Goal: Transaction & Acquisition: Purchase product/service

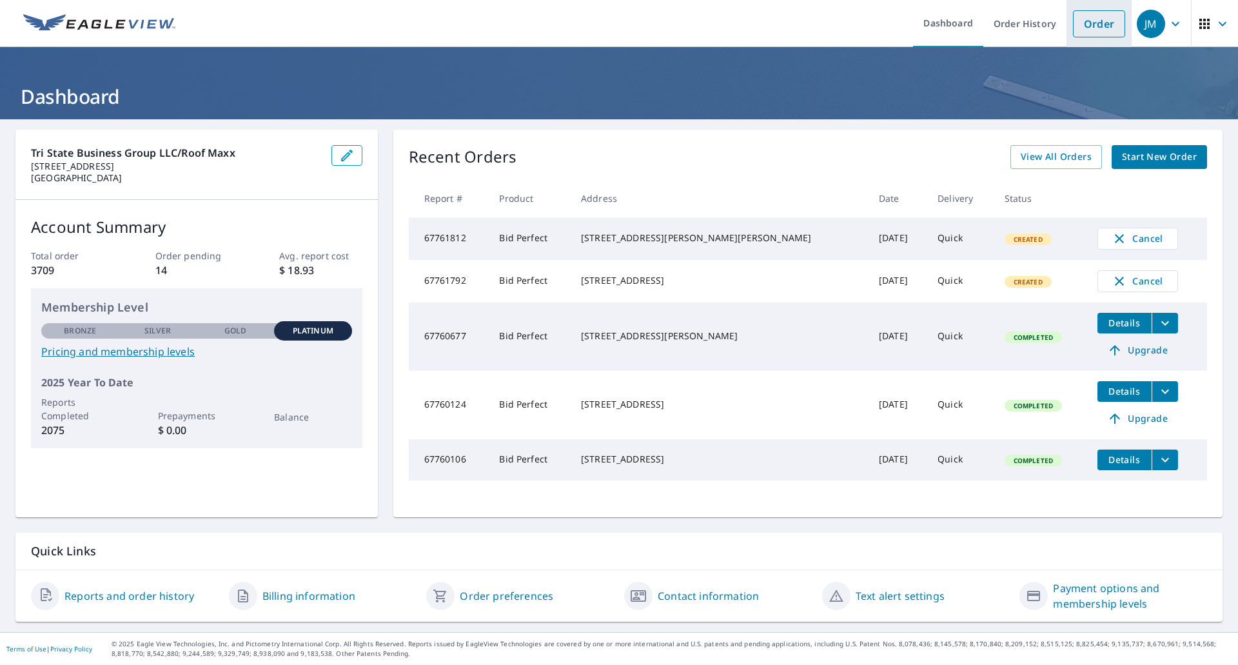
click at [1084, 21] on link "Order" at bounding box center [1099, 23] width 52 height 27
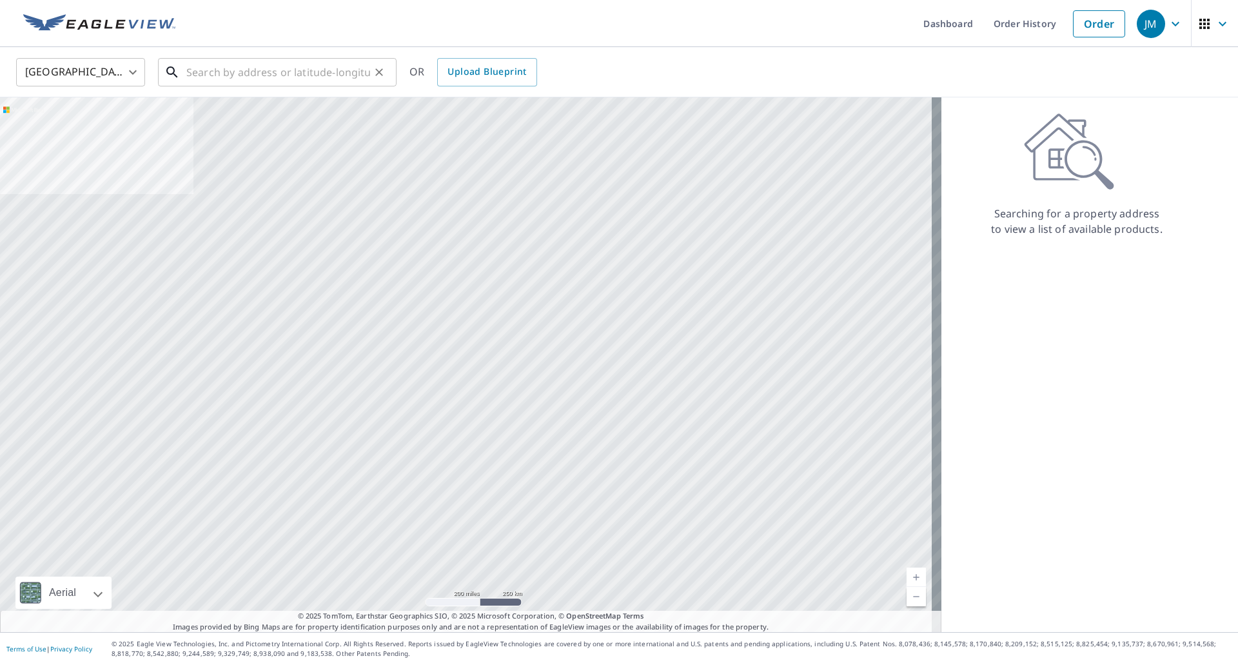
click at [320, 67] on input "text" at bounding box center [278, 72] width 184 height 36
paste input "[STREET_ADDRESS][PERSON_NAME]"
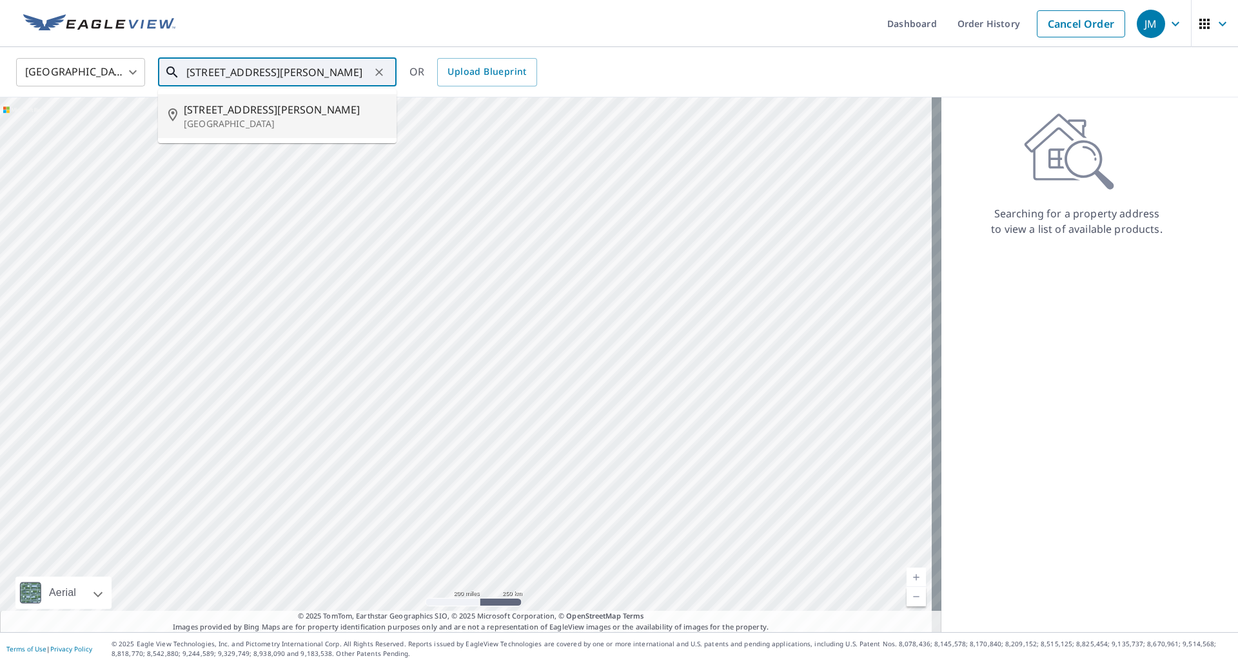
click at [286, 116] on span "[STREET_ADDRESS][PERSON_NAME]" at bounding box center [285, 109] width 202 height 15
type input "[STREET_ADDRESS][PERSON_NAME]"
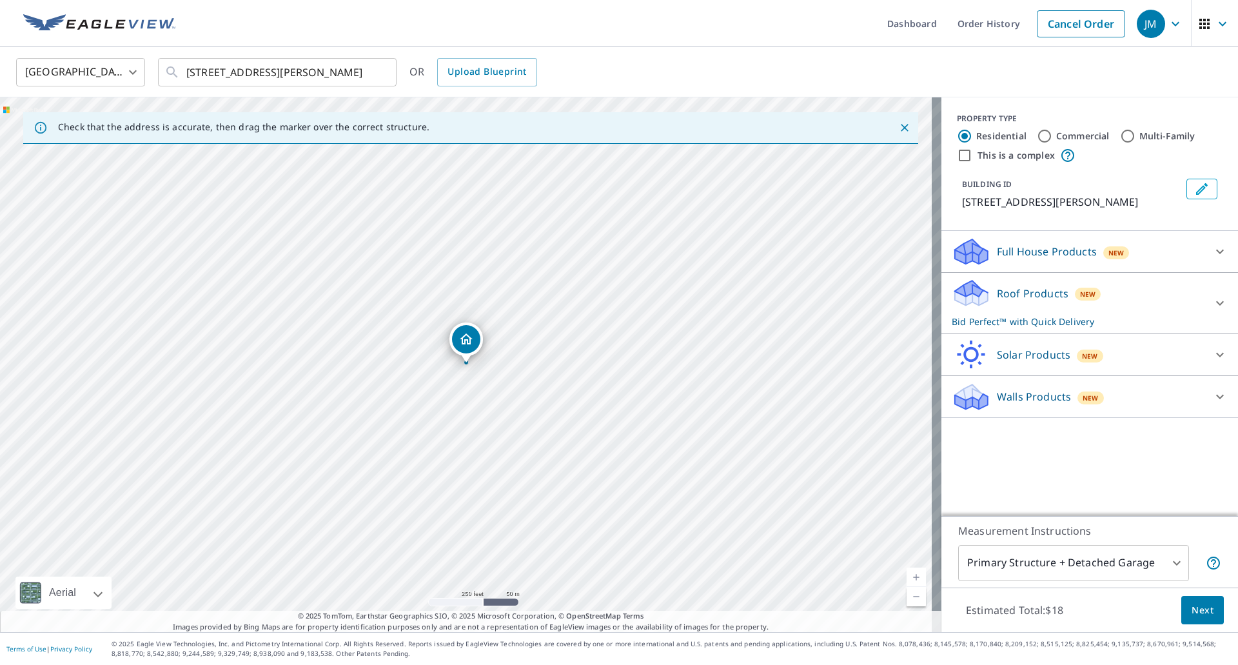
click at [1193, 607] on span "Next" at bounding box center [1202, 610] width 22 height 16
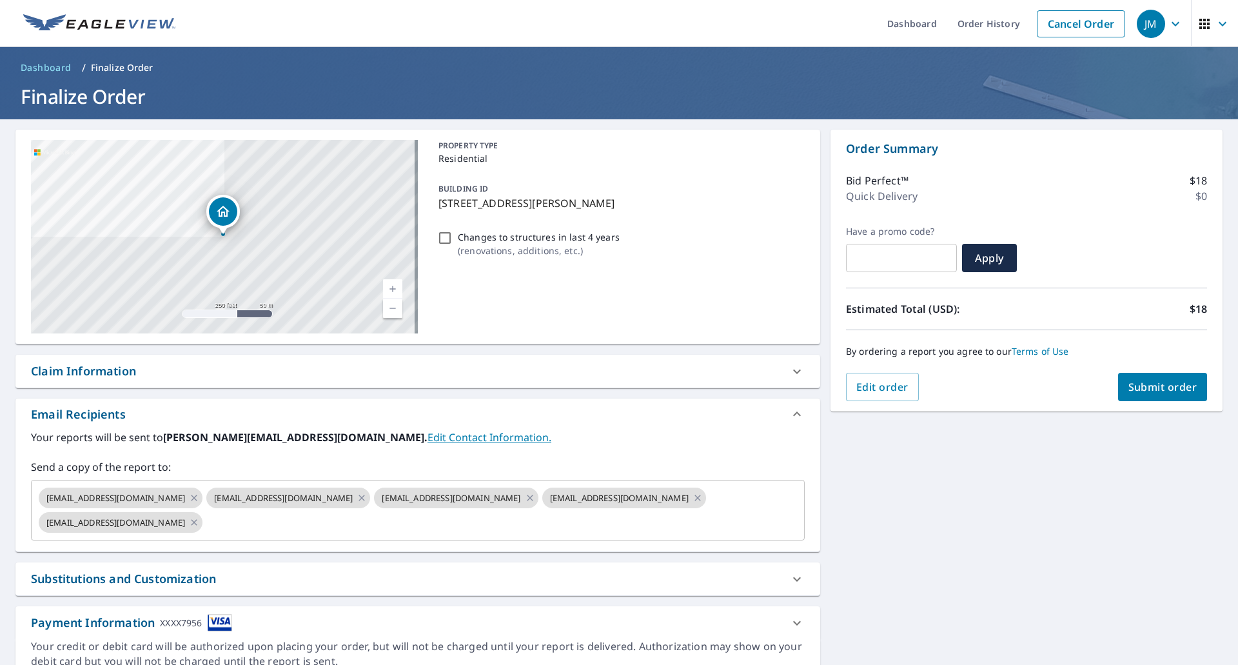
click at [99, 371] on div "Claim Information" at bounding box center [83, 370] width 105 height 17
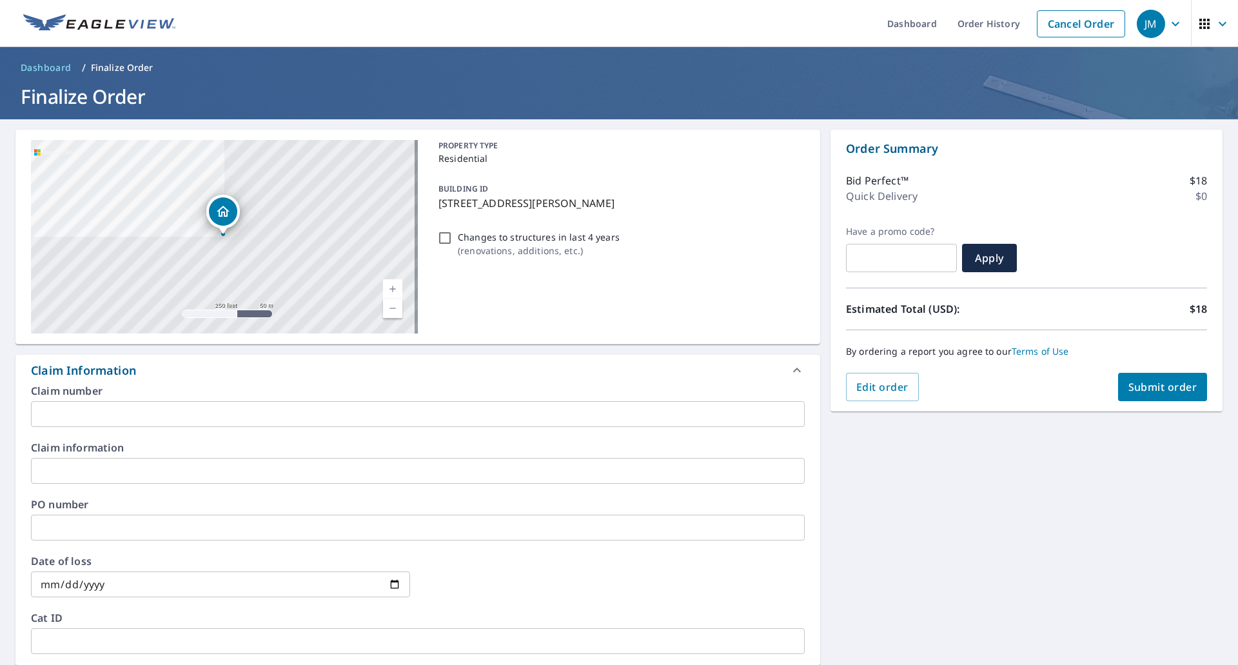
click at [98, 410] on input "text" at bounding box center [418, 414] width 774 height 26
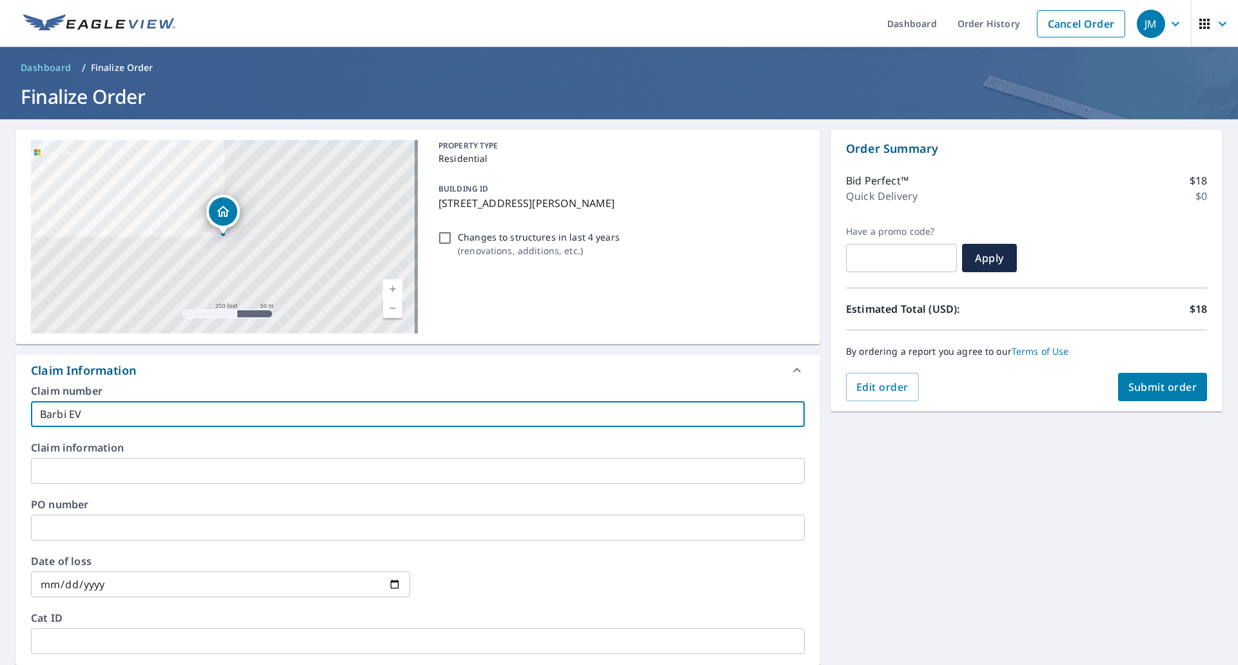
type input "Barbi EV"
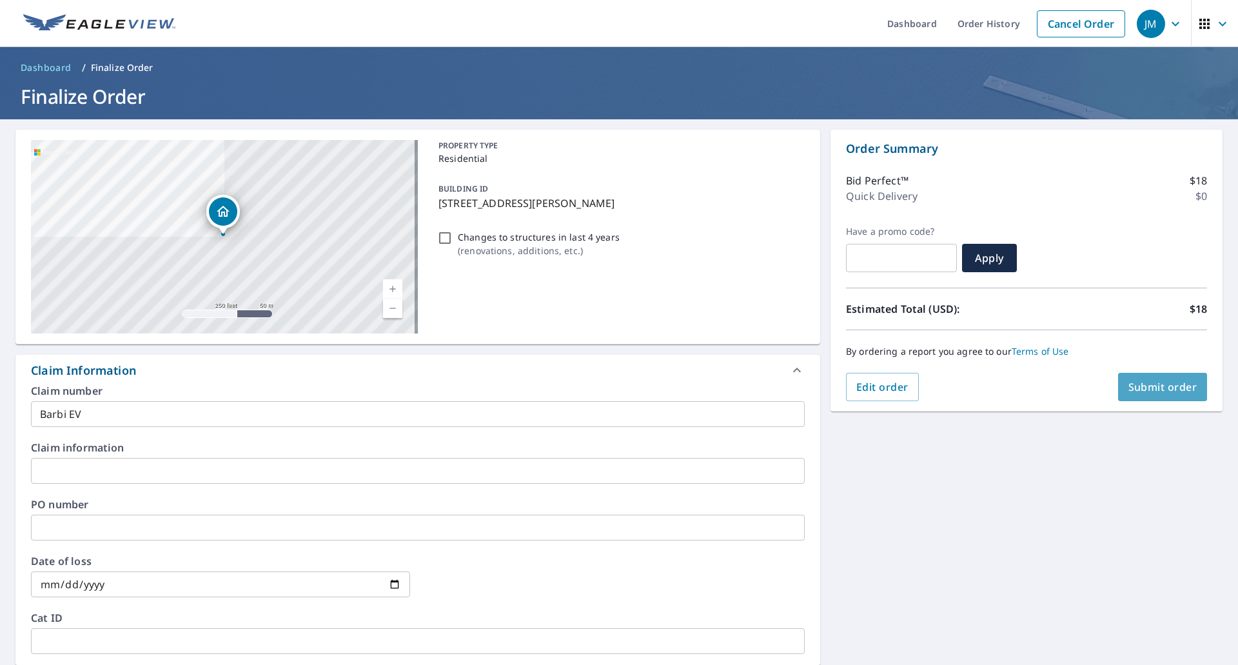
click at [1169, 382] on span "Submit order" at bounding box center [1162, 387] width 69 height 14
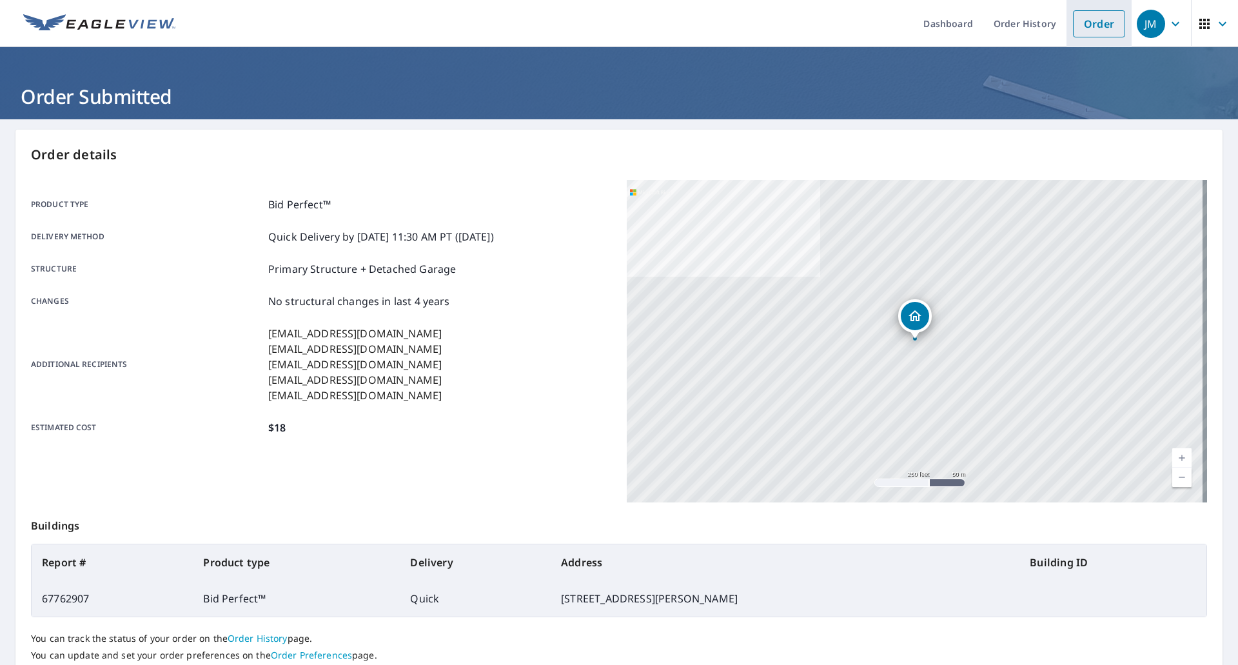
click at [1073, 27] on link "Order" at bounding box center [1099, 23] width 52 height 27
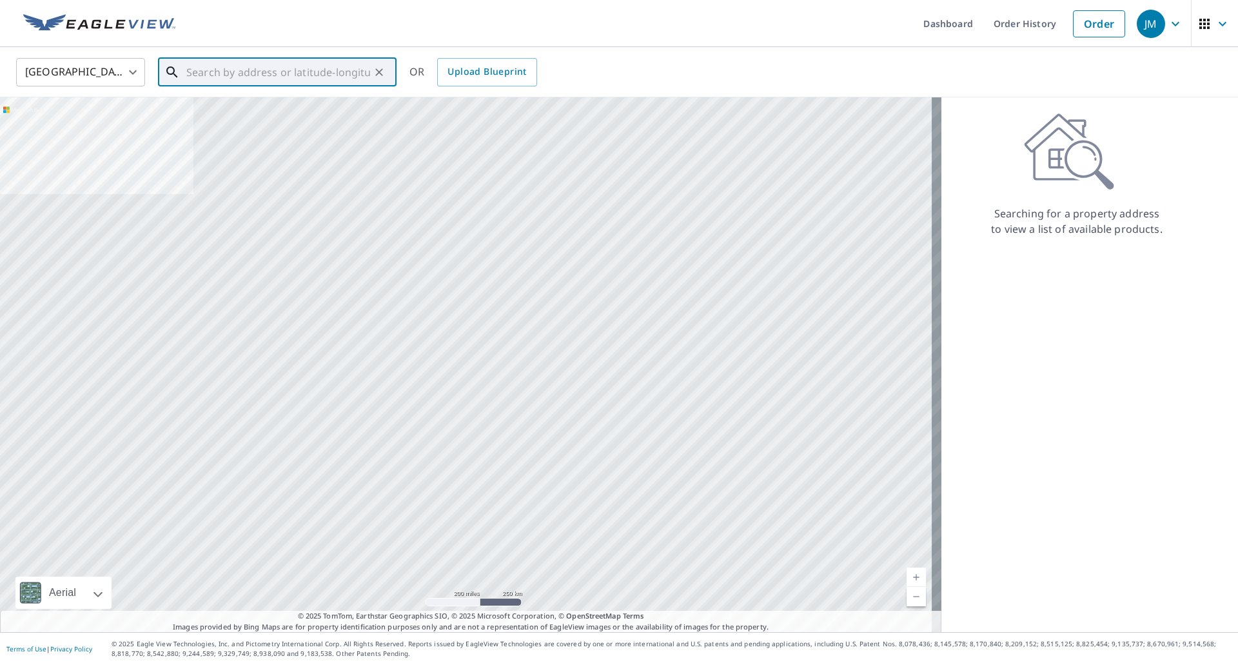
click at [318, 72] on input "text" at bounding box center [278, 72] width 184 height 36
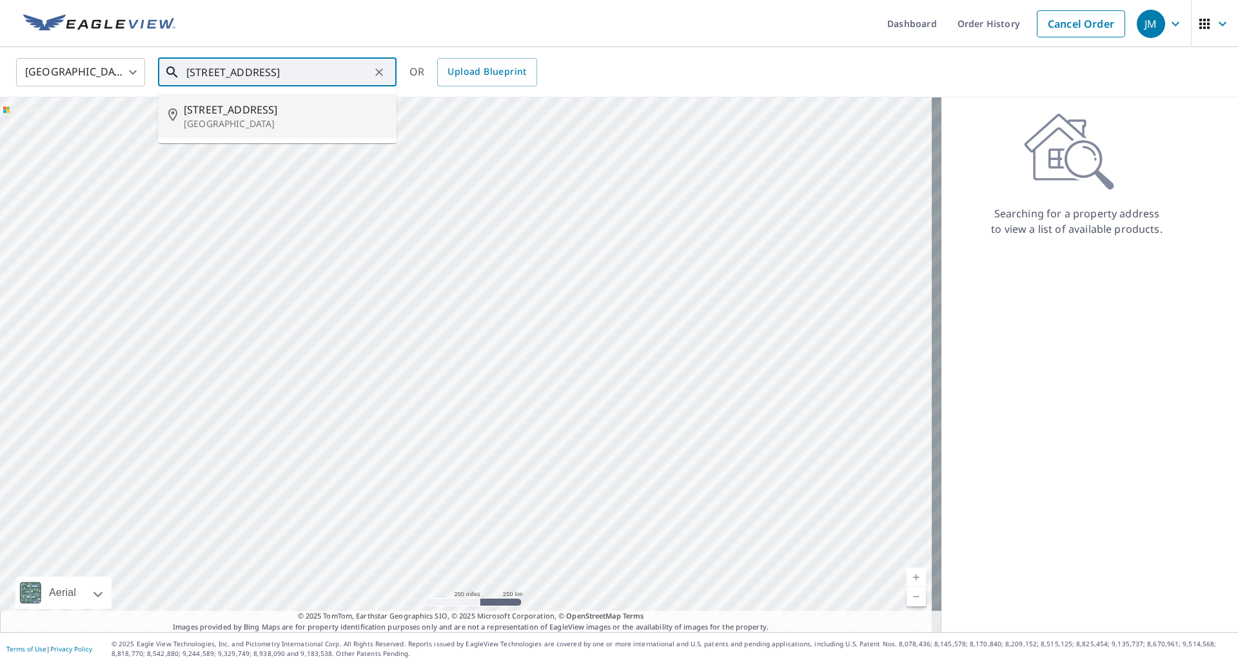
click at [280, 112] on span "[STREET_ADDRESS]" at bounding box center [285, 109] width 202 height 15
type input "[STREET_ADDRESS]"
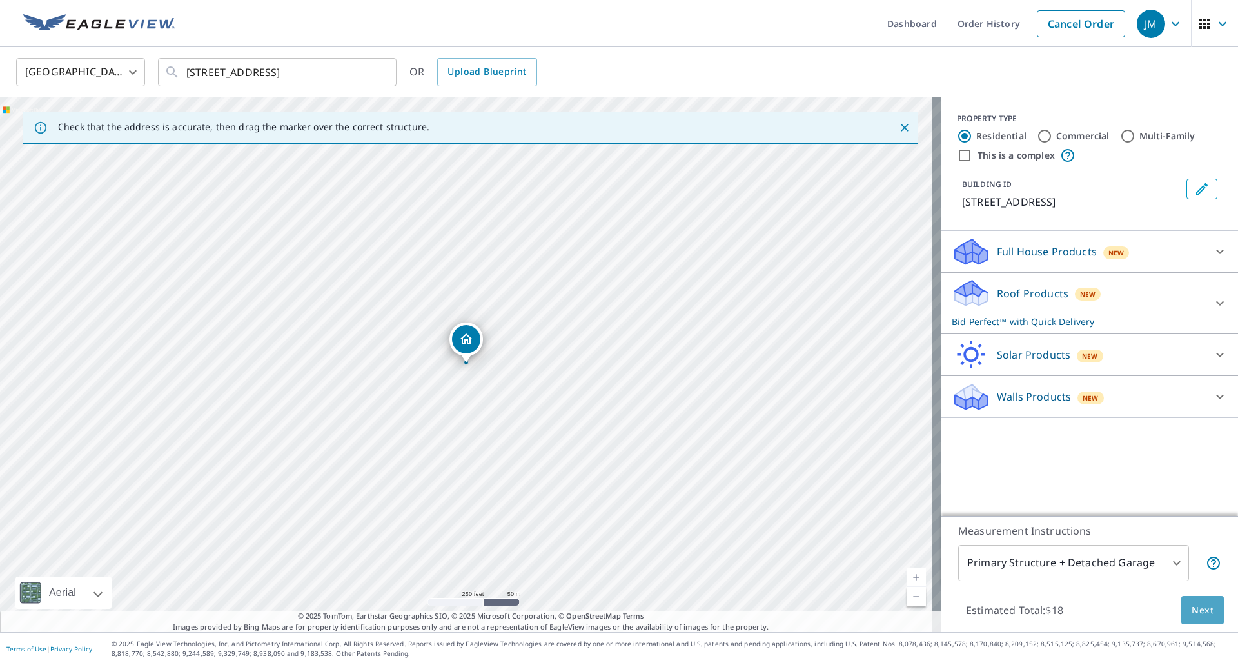
click at [1192, 609] on span "Next" at bounding box center [1202, 610] width 22 height 16
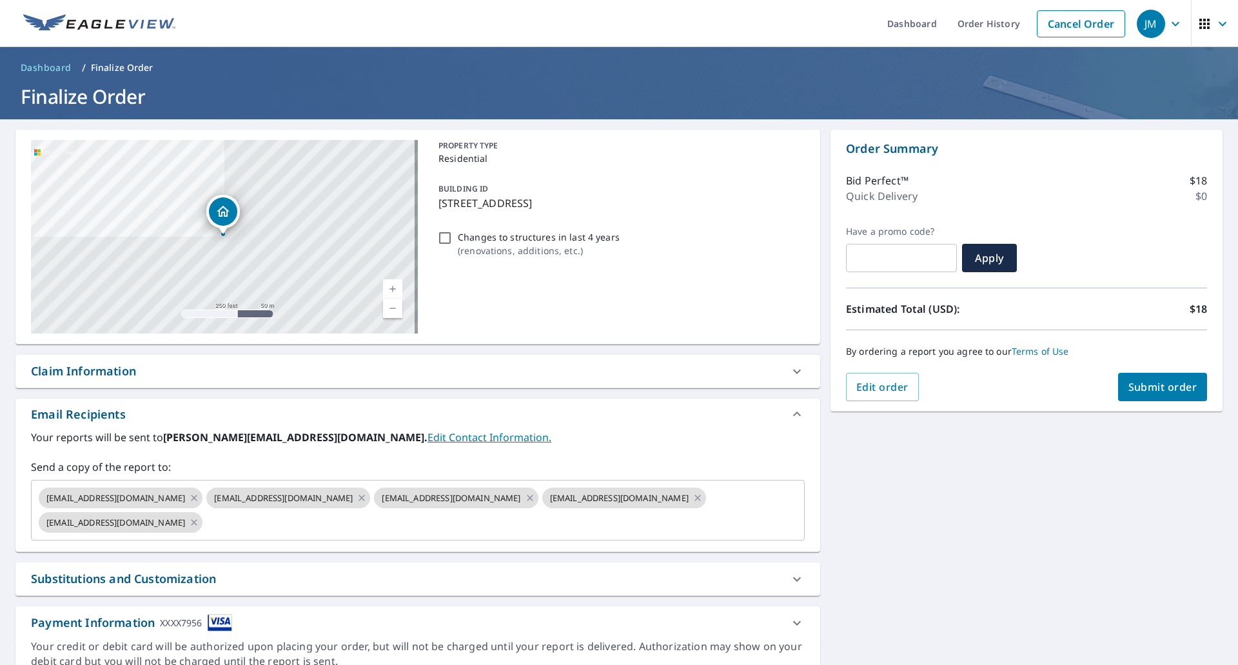
click at [89, 371] on div "Claim Information" at bounding box center [83, 370] width 105 height 17
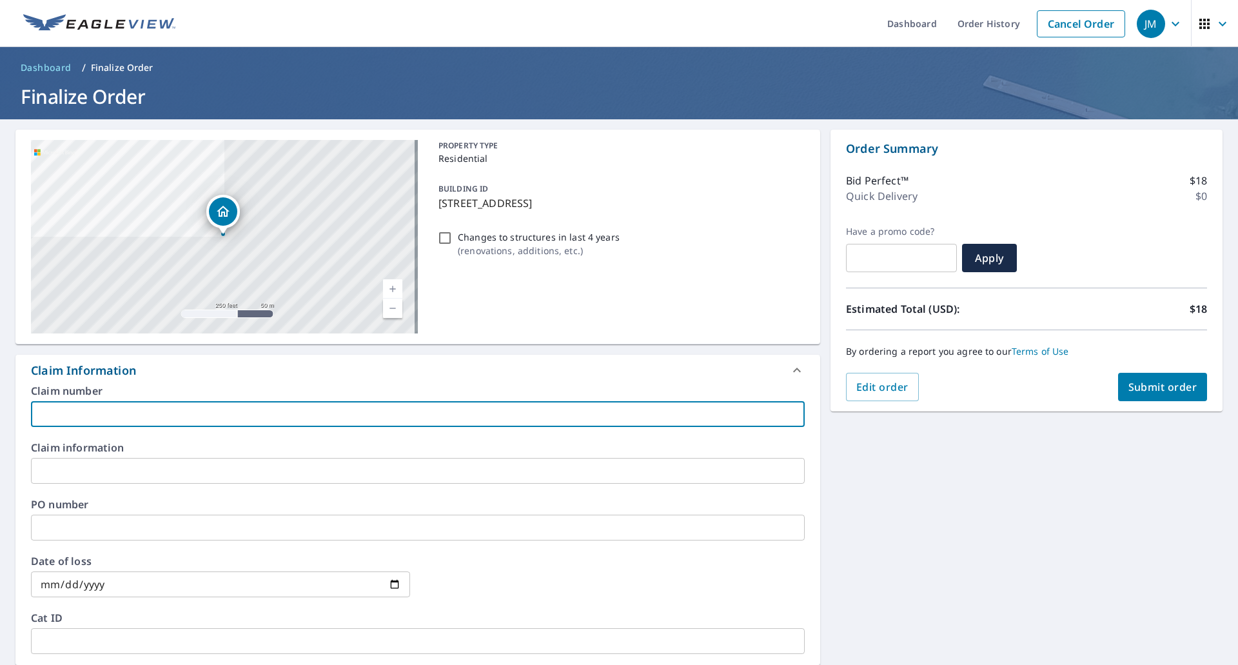
click at [151, 421] on input "text" at bounding box center [418, 414] width 774 height 26
type input "[PERSON_NAME]"
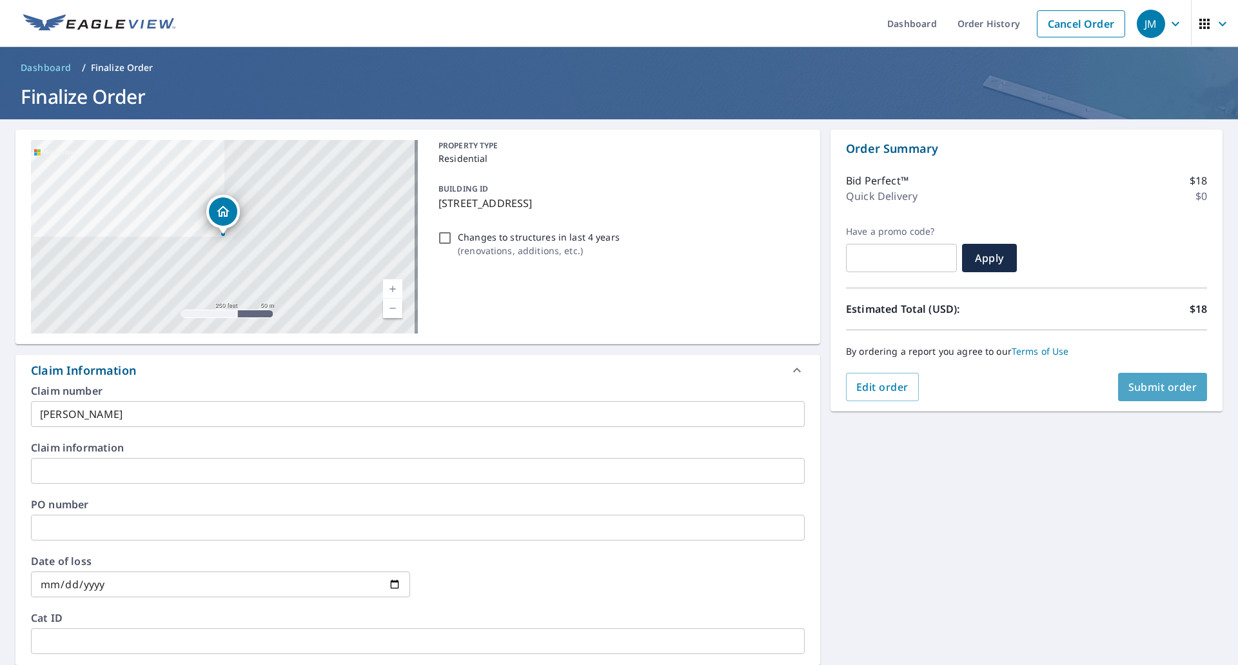
click at [1137, 389] on span "Submit order" at bounding box center [1162, 387] width 69 height 14
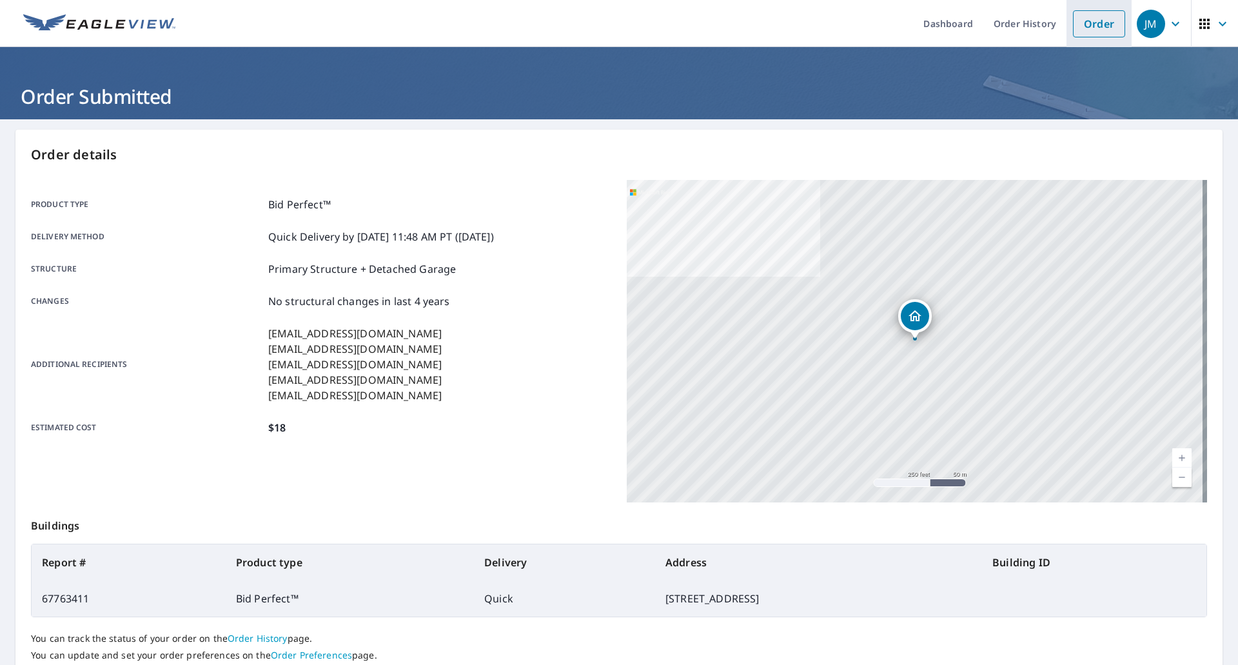
click at [1073, 20] on link "Order" at bounding box center [1099, 23] width 52 height 27
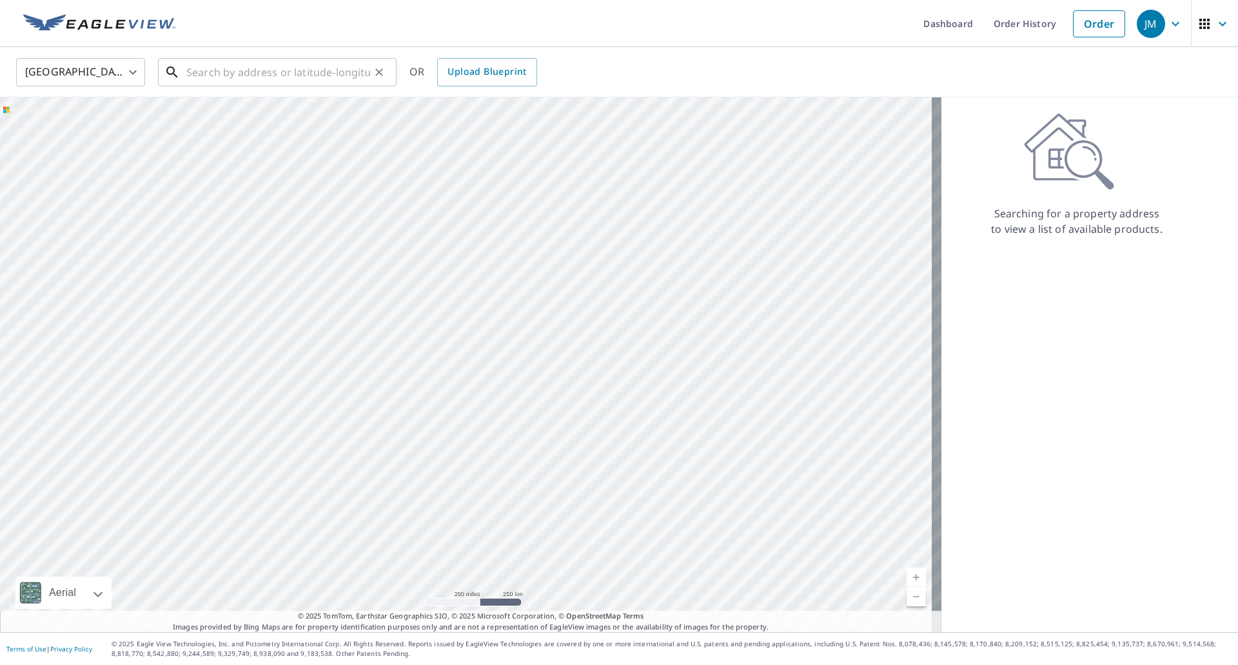
click at [348, 77] on input "text" at bounding box center [278, 72] width 184 height 36
paste input "[STREET_ADDRESS]"
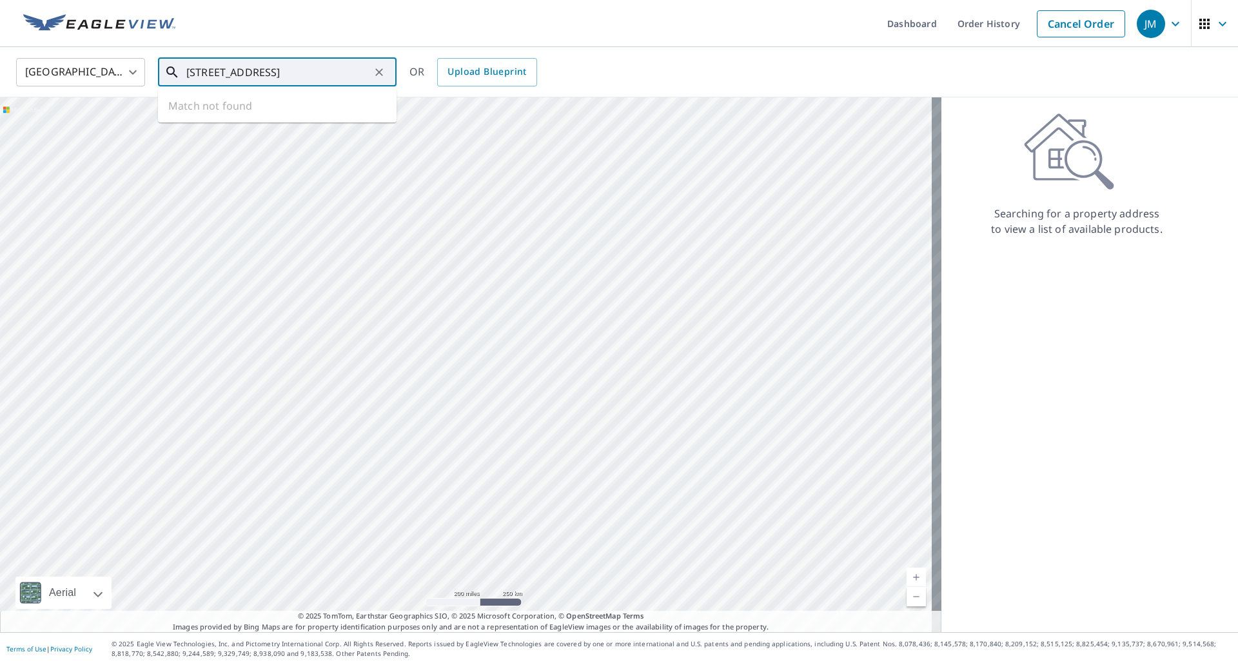
scroll to position [0, 36]
click at [264, 118] on p "Mentor, OH 44060" at bounding box center [285, 123] width 202 height 13
type input "[STREET_ADDRESS]"
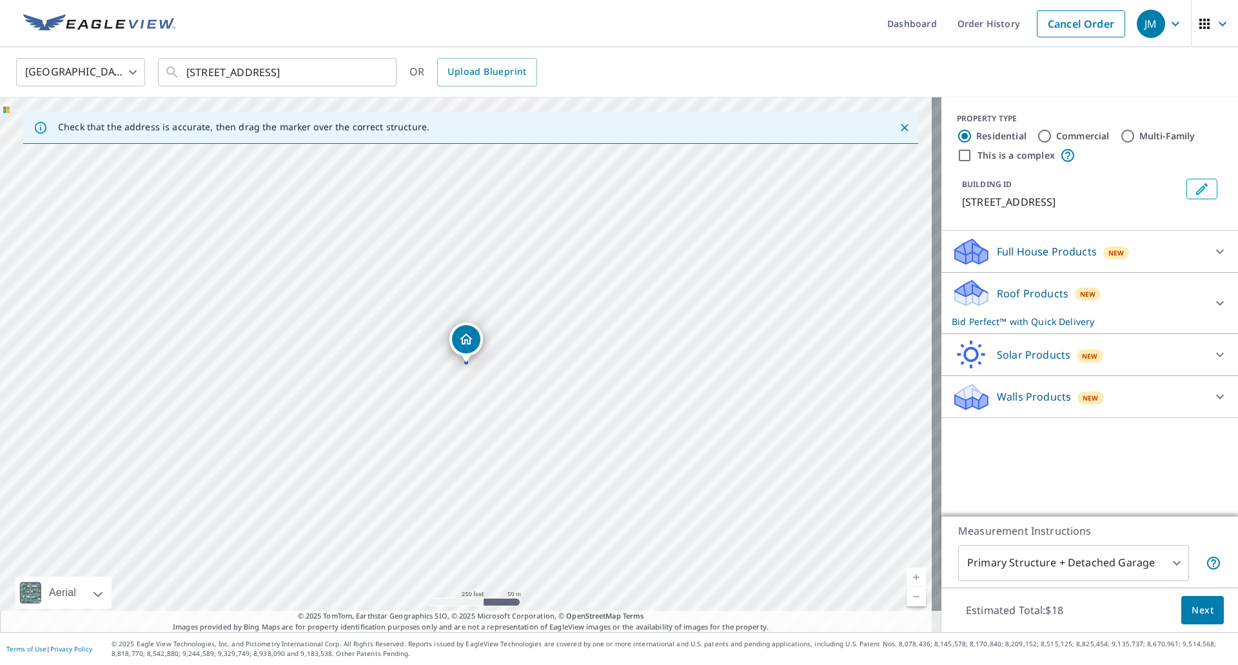
click at [1191, 613] on span "Next" at bounding box center [1202, 610] width 22 height 16
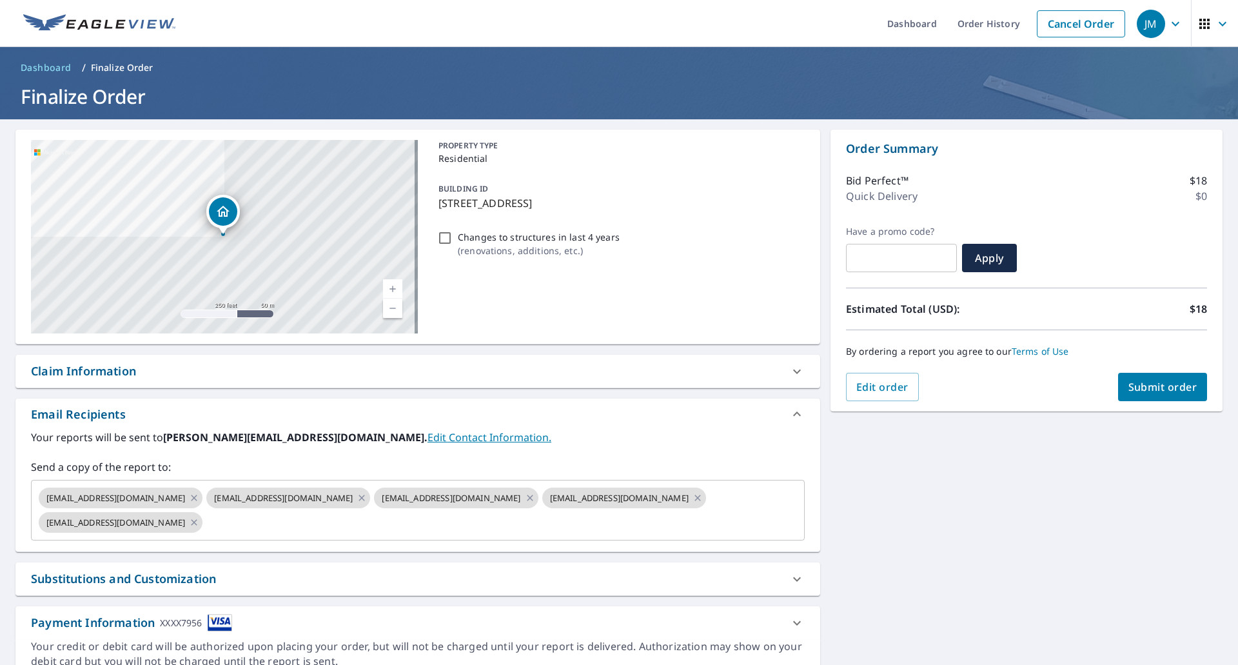
click at [121, 375] on div "Claim Information" at bounding box center [83, 370] width 105 height 17
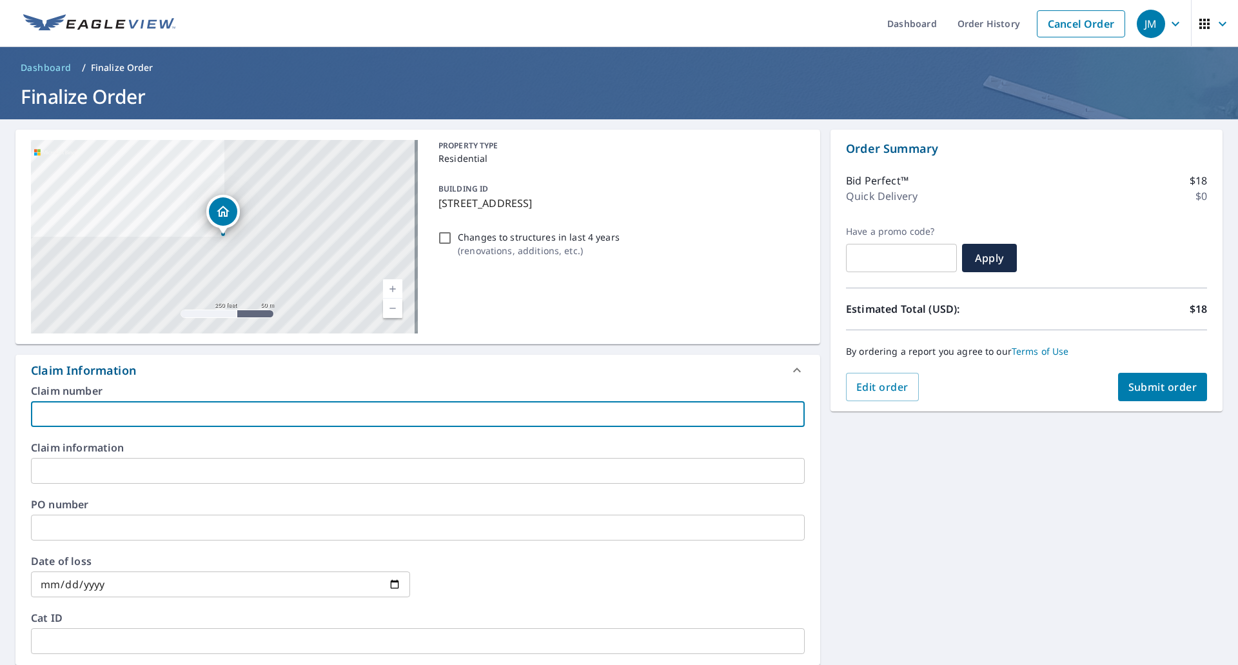
click at [113, 414] on input "text" at bounding box center [418, 414] width 774 height 26
type input "[PERSON_NAME]"
click at [1163, 385] on span "Submit order" at bounding box center [1162, 387] width 69 height 14
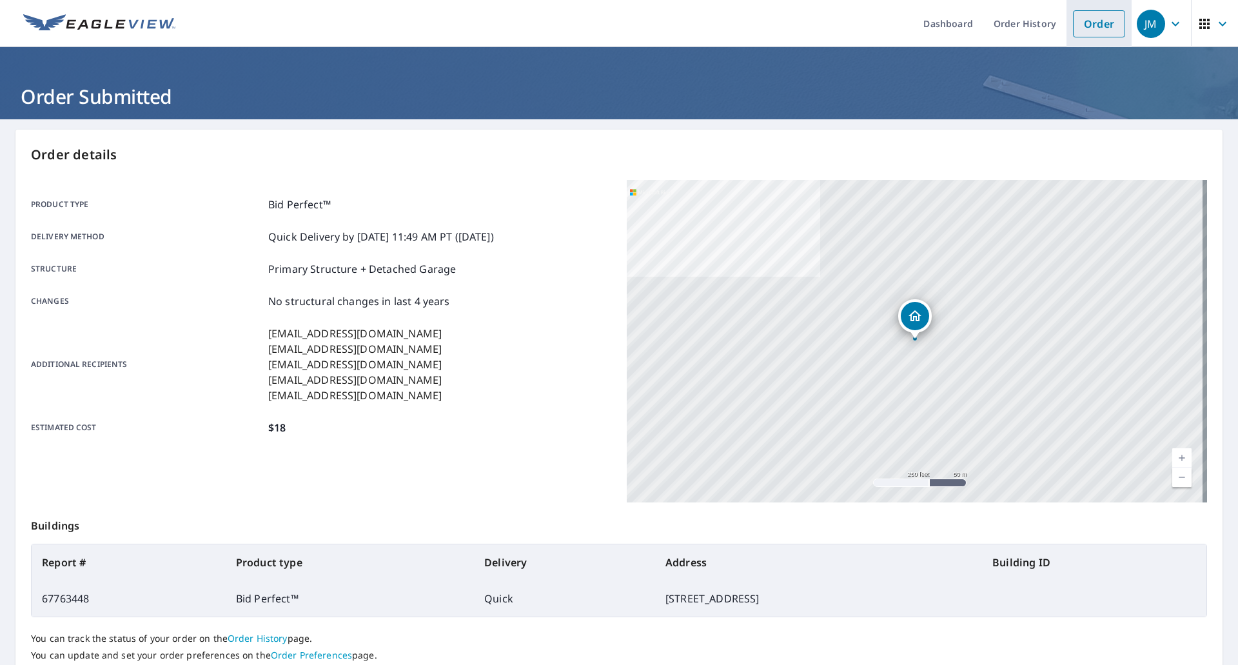
click at [1084, 29] on link "Order" at bounding box center [1099, 23] width 52 height 27
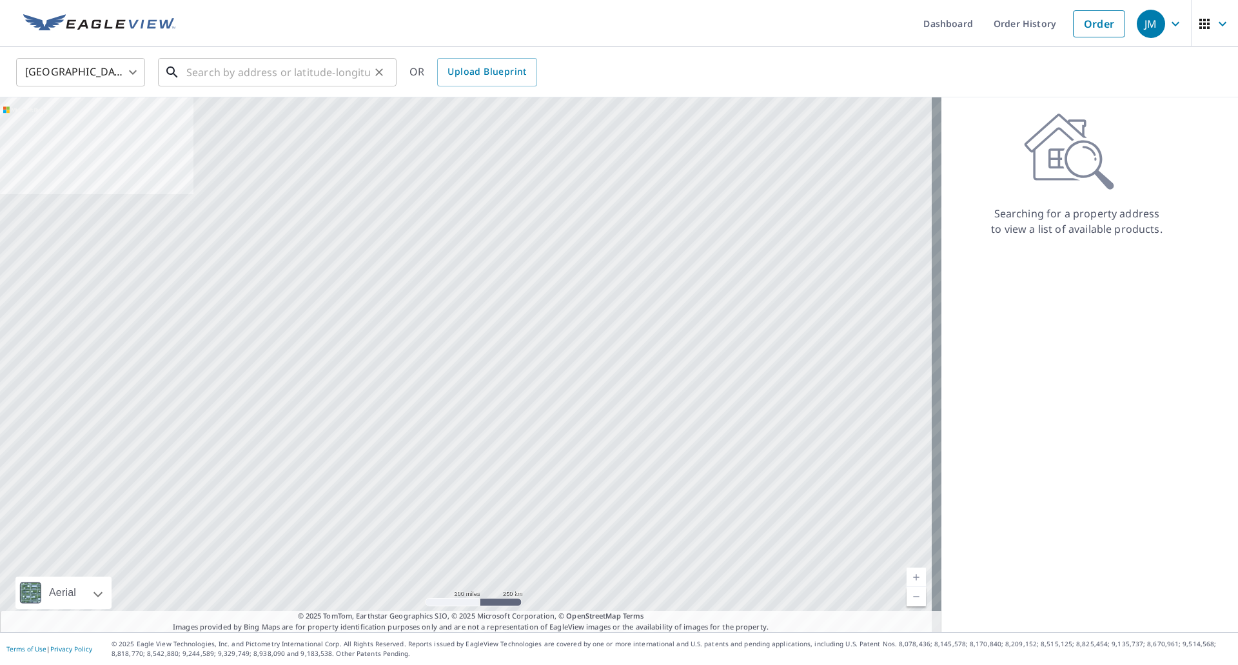
click at [316, 77] on input "text" at bounding box center [278, 72] width 184 height 36
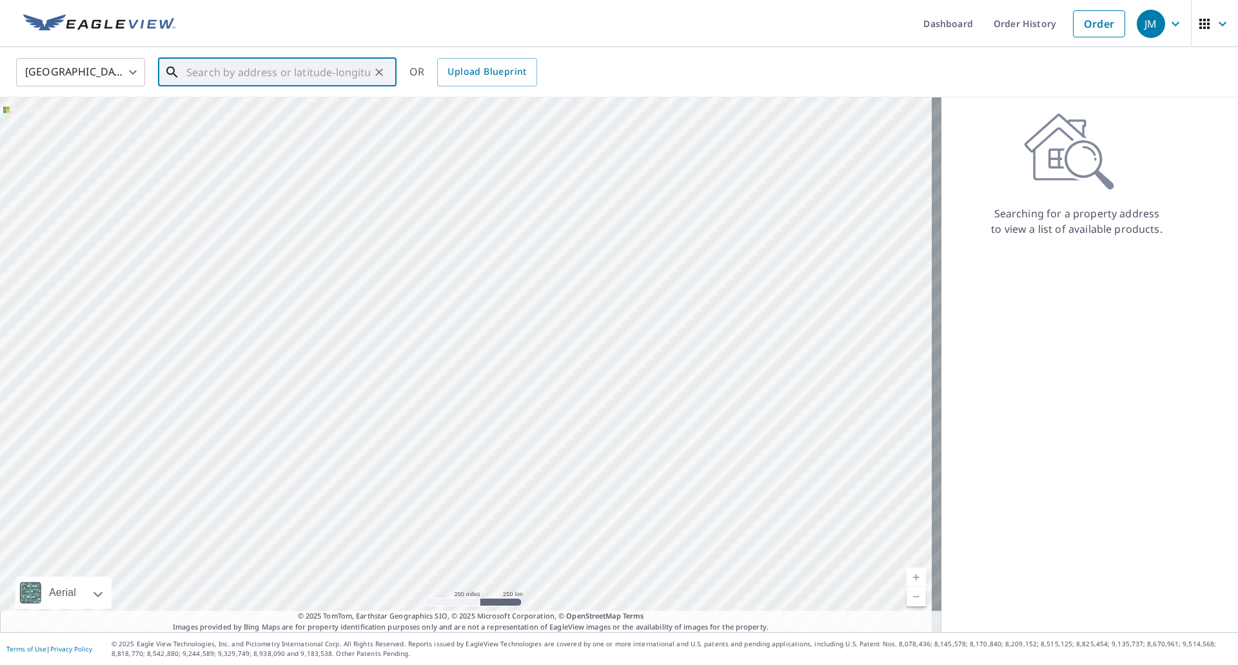
paste input "[STREET_ADDRESS][PERSON_NAME]"
click at [233, 115] on span "[STREET_ADDRESS][PERSON_NAME]" at bounding box center [285, 109] width 202 height 15
type input "[STREET_ADDRESS][PERSON_NAME]"
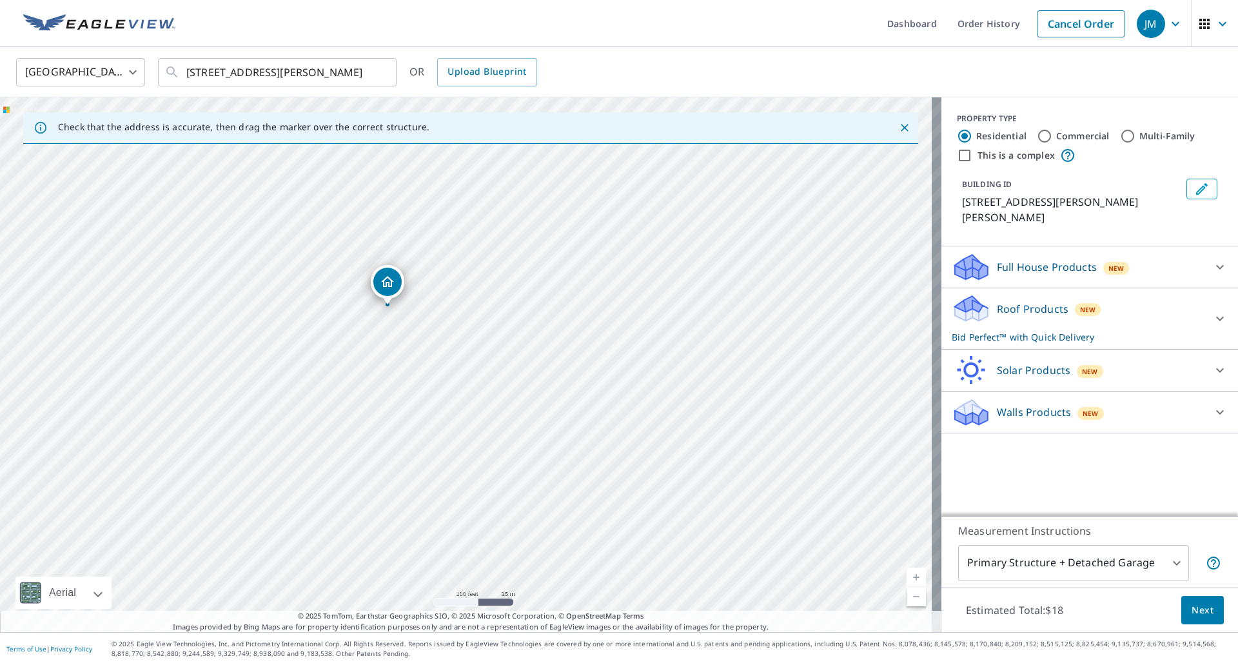
drag, startPoint x: 295, startPoint y: 340, endPoint x: 353, endPoint y: 340, distance: 58.0
click at [353, 340] on div "[STREET_ADDRESS][PERSON_NAME][PERSON_NAME]" at bounding box center [470, 364] width 941 height 534
drag, startPoint x: 311, startPoint y: 224, endPoint x: 348, endPoint y: 386, distance: 165.4
click at [348, 386] on div "[STREET_ADDRESS][PERSON_NAME][PERSON_NAME]" at bounding box center [470, 364] width 941 height 534
click at [1191, 610] on span "Next" at bounding box center [1202, 610] width 22 height 16
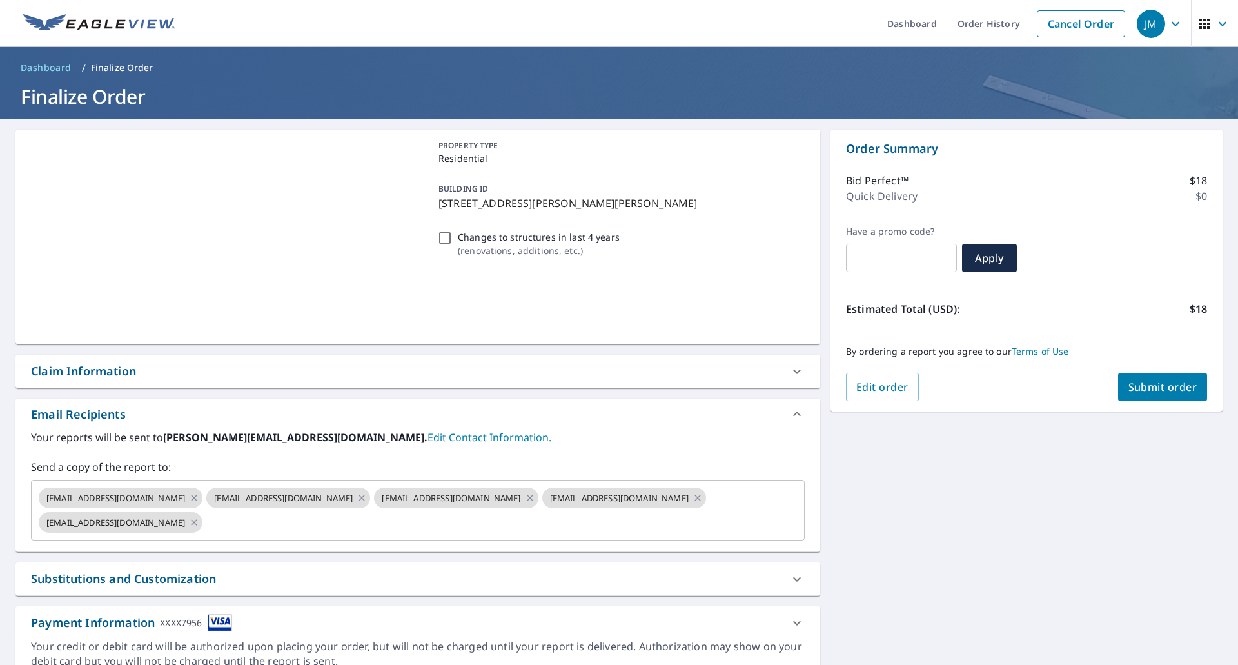
click at [101, 372] on div "Claim Information" at bounding box center [83, 370] width 105 height 17
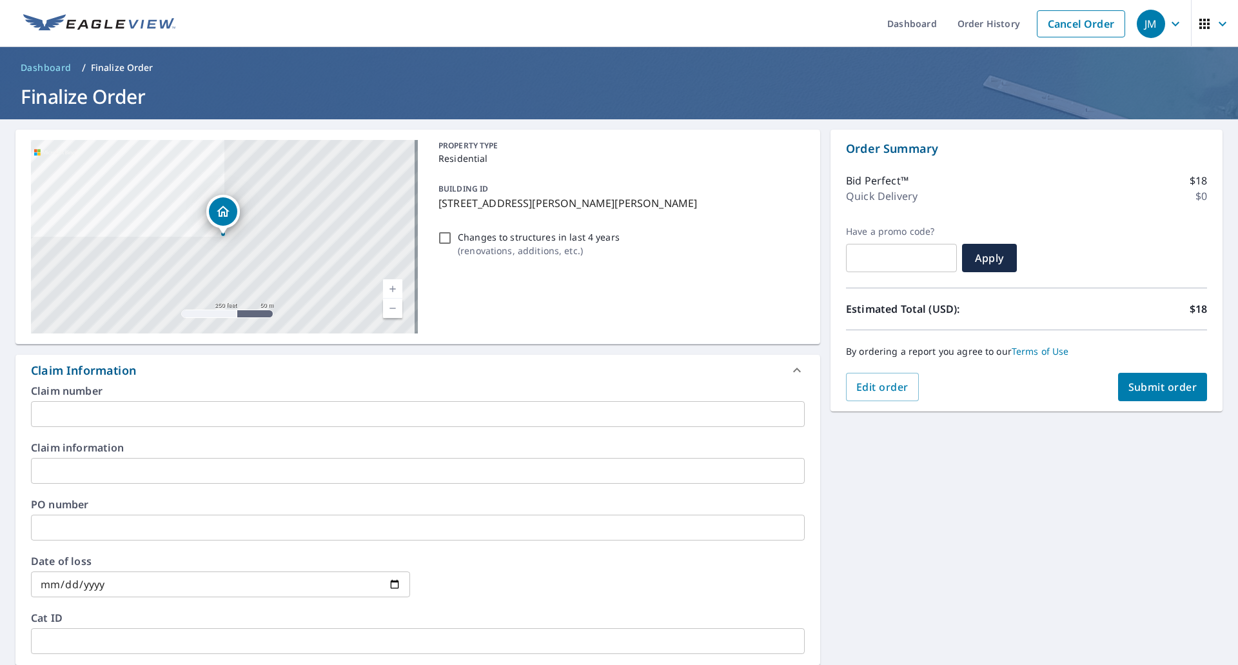
click at [125, 407] on input "text" at bounding box center [418, 414] width 774 height 26
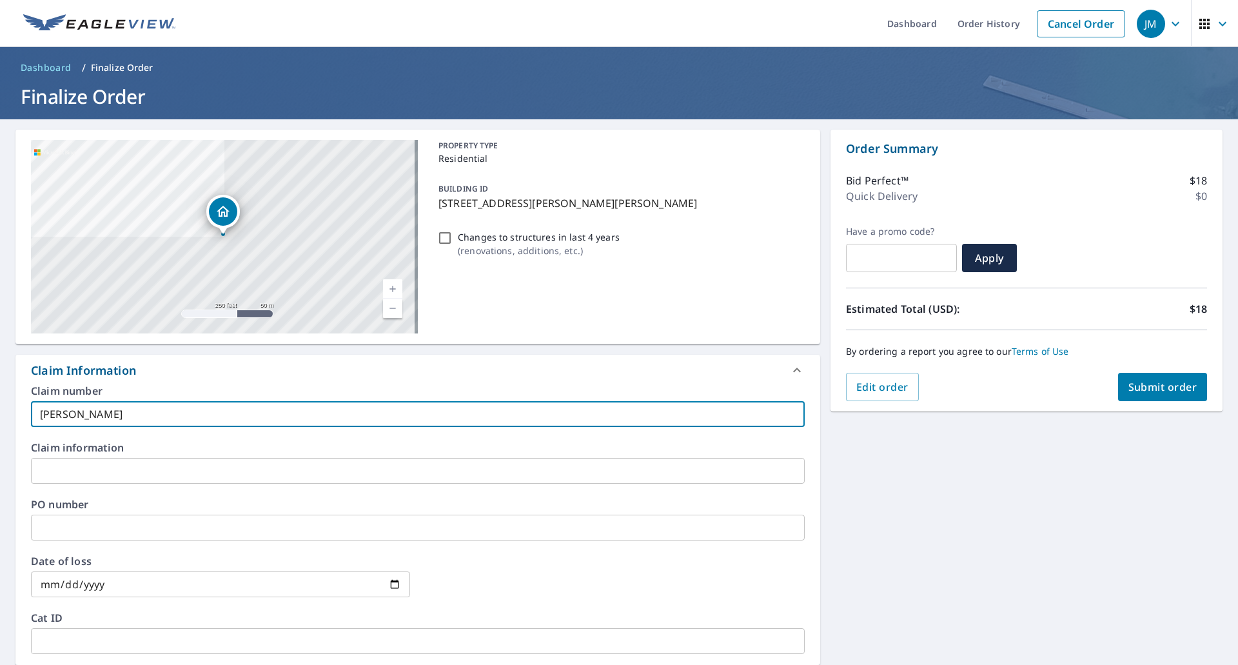
drag, startPoint x: 81, startPoint y: 414, endPoint x: 39, endPoint y: 414, distance: 41.9
click at [39, 414] on input "[PERSON_NAME]" at bounding box center [418, 414] width 774 height 26
type input "[PERSON_NAME] EV"
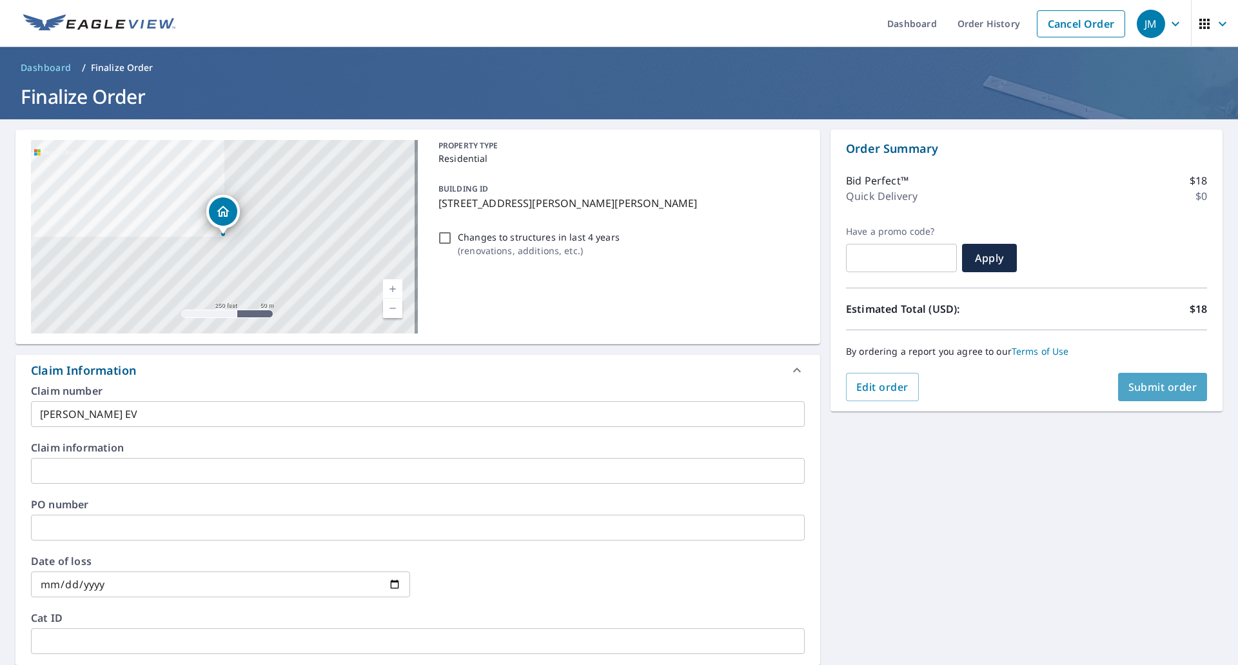
click at [1144, 393] on span "Submit order" at bounding box center [1162, 387] width 69 height 14
